Goal: Transaction & Acquisition: Purchase product/service

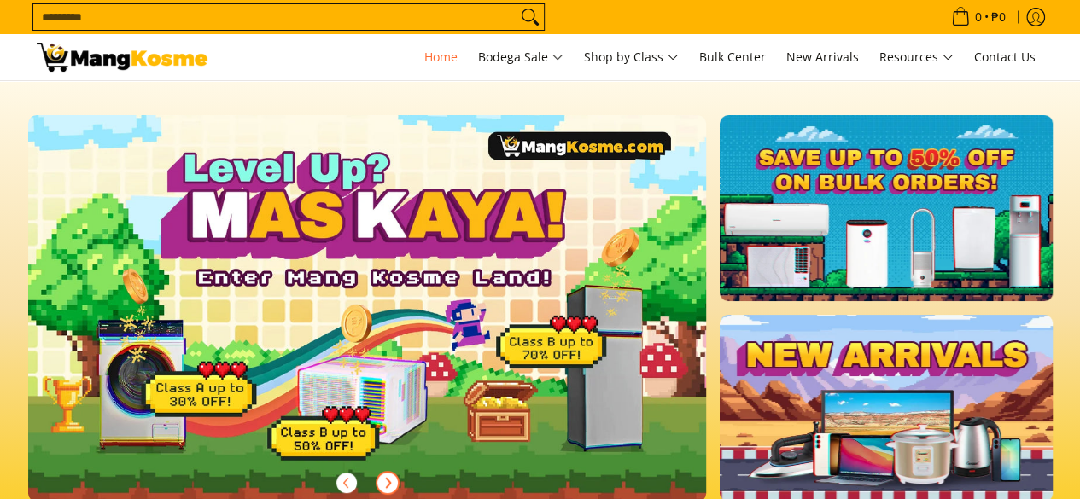
scroll to position [0, 679]
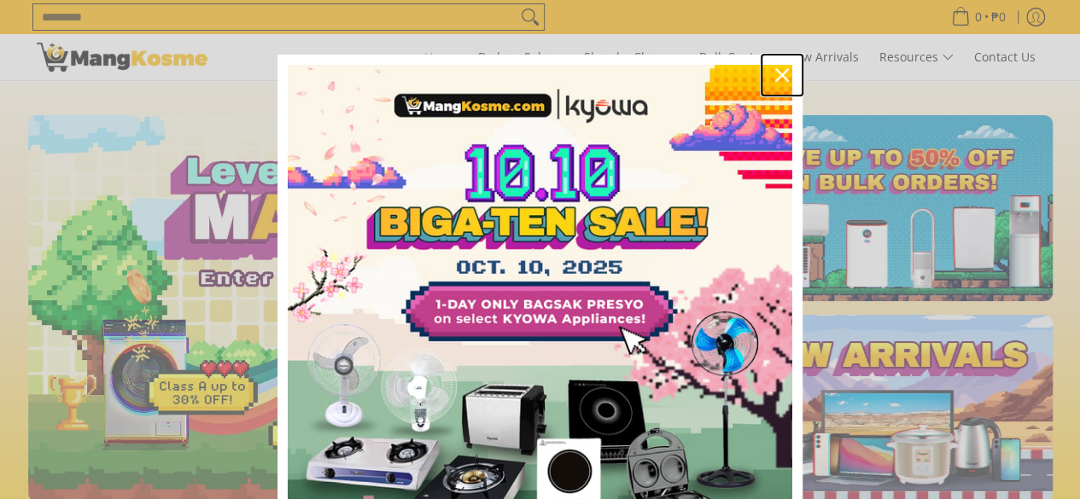
click at [776, 73] on icon "close icon" at bounding box center [782, 75] width 14 height 14
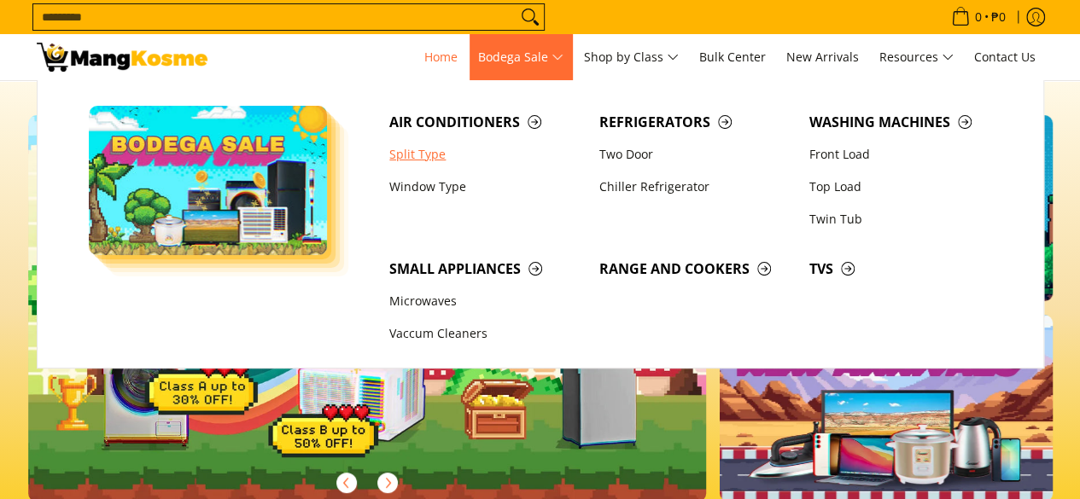
scroll to position [0, 1293]
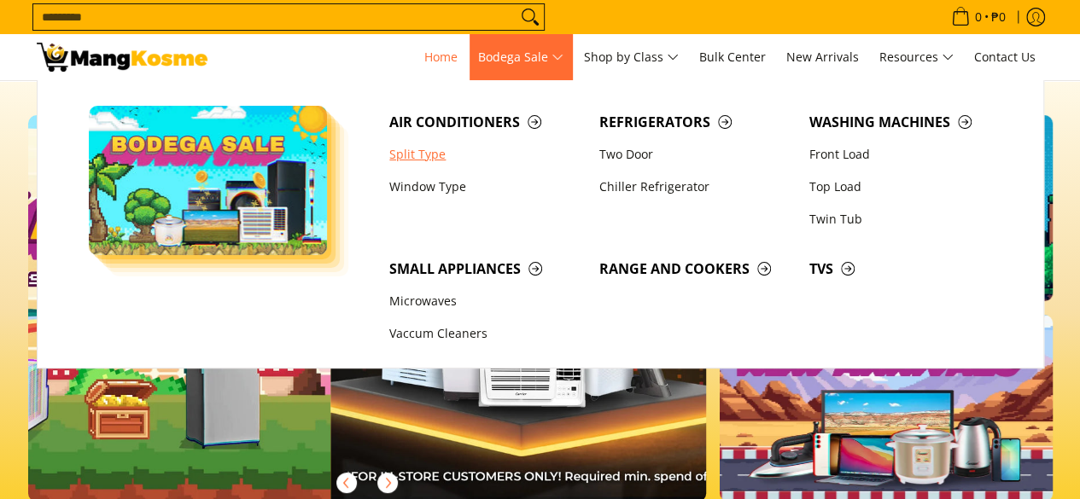
click at [424, 149] on link "Split Type" at bounding box center [486, 154] width 210 height 32
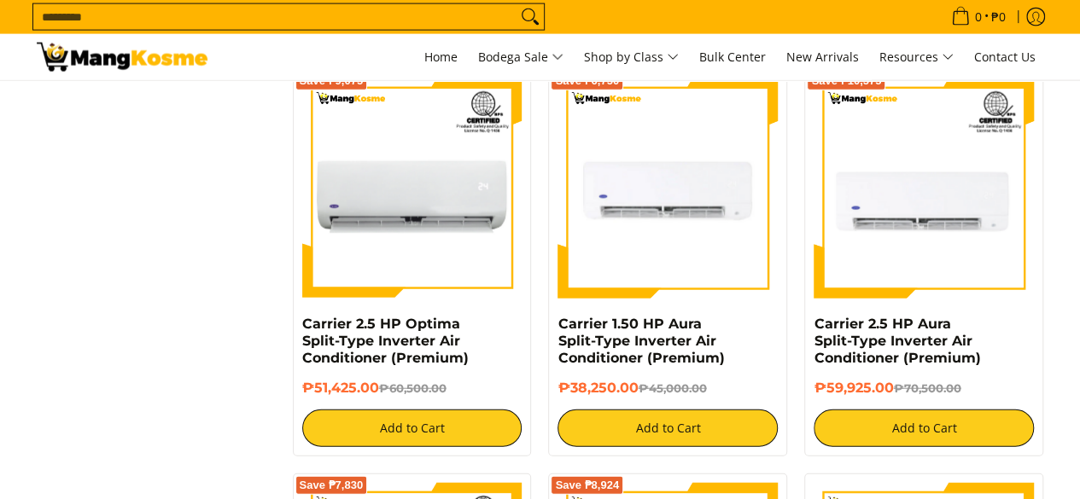
scroll to position [1946, 0]
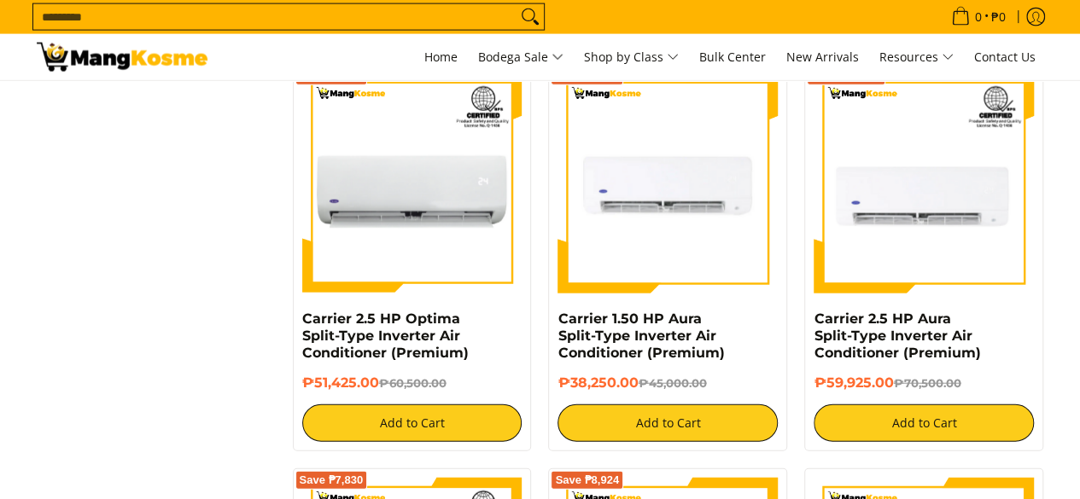
drag, startPoint x: 0, startPoint y: 0, endPoint x: 1092, endPoint y: 256, distance: 1121.2
click at [1079, 256] on html "Skip to Main Content Home Bodega Sale Shop by Class Bulk Center New Arrivals Re…" at bounding box center [540, 224] width 1080 height 4340
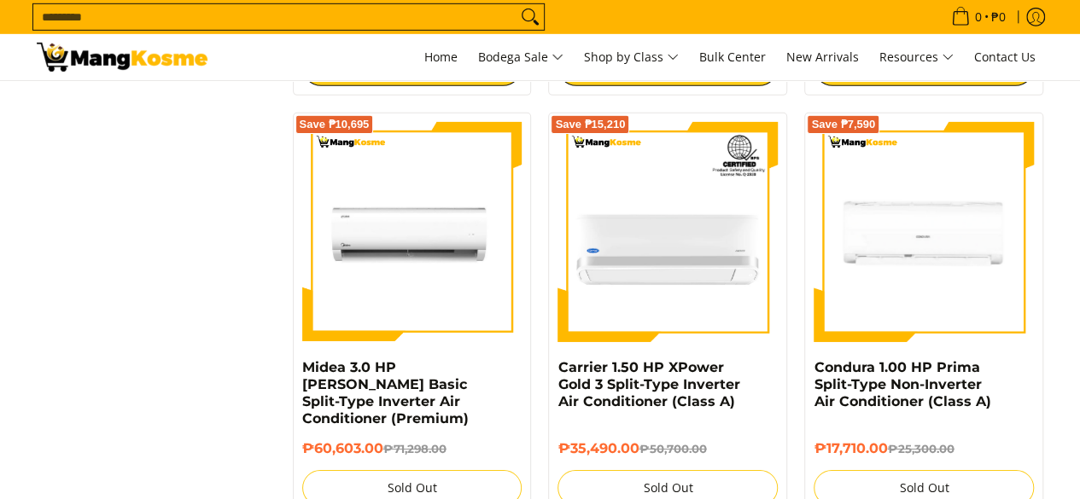
scroll to position [2712, 0]
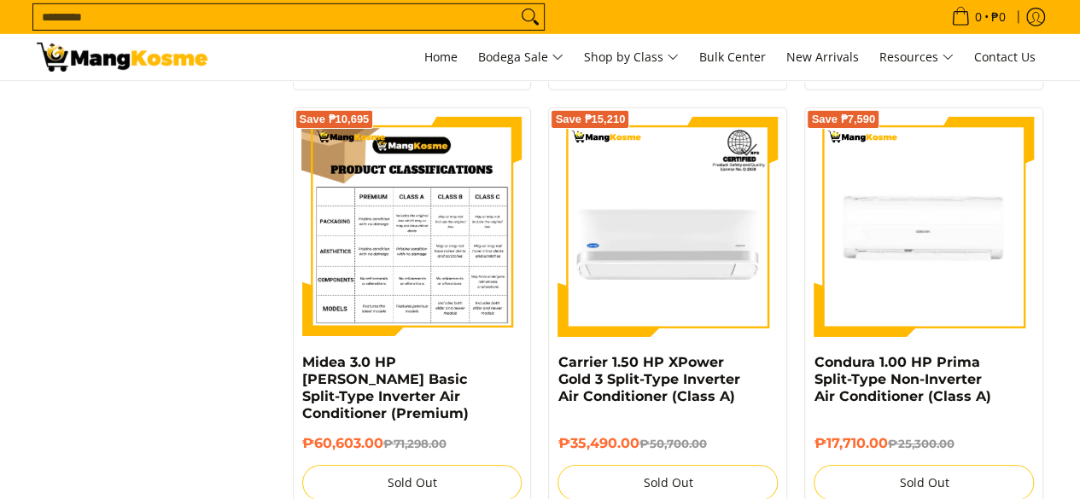
click at [415, 288] on img at bounding box center [412, 227] width 220 height 220
